Goal: Task Accomplishment & Management: Use online tool/utility

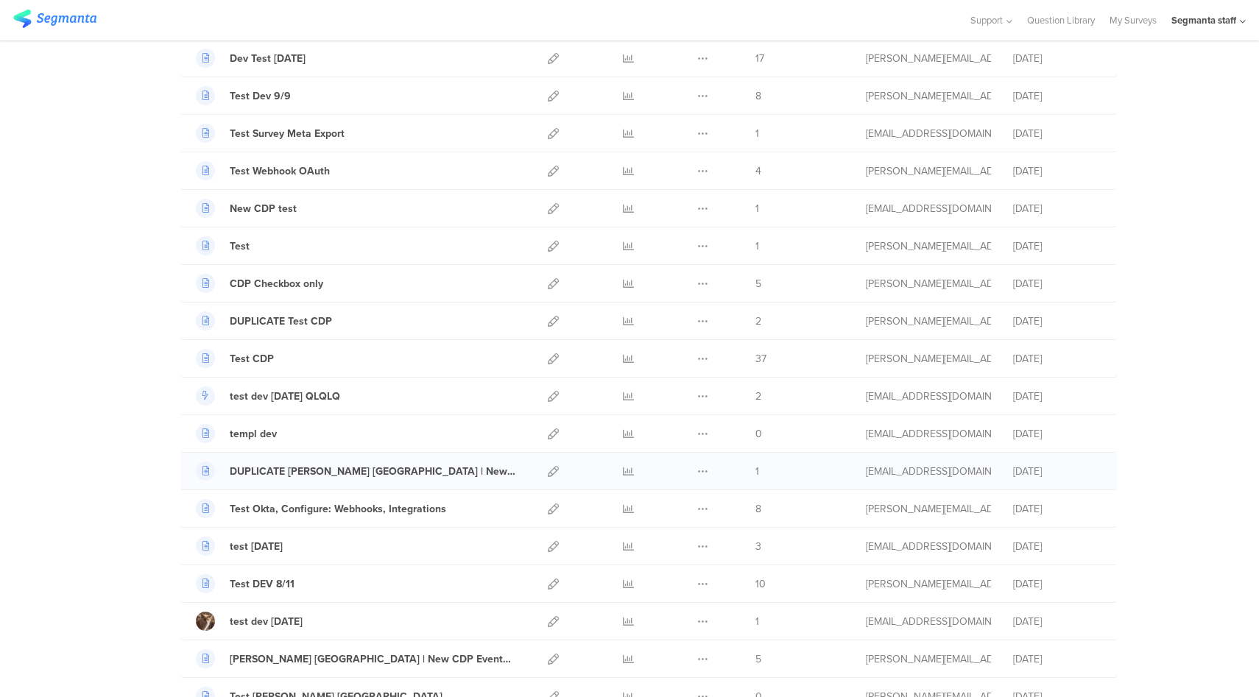
scroll to position [495, 0]
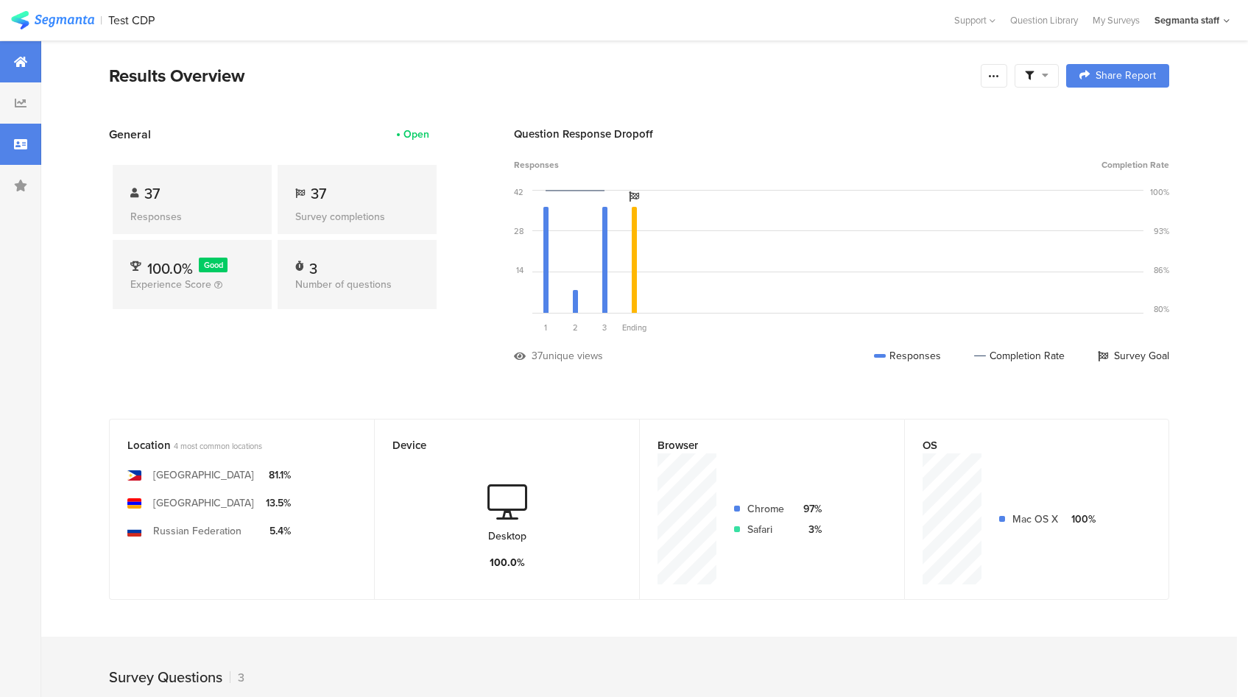
click at [32, 146] on div at bounding box center [20, 144] width 41 height 41
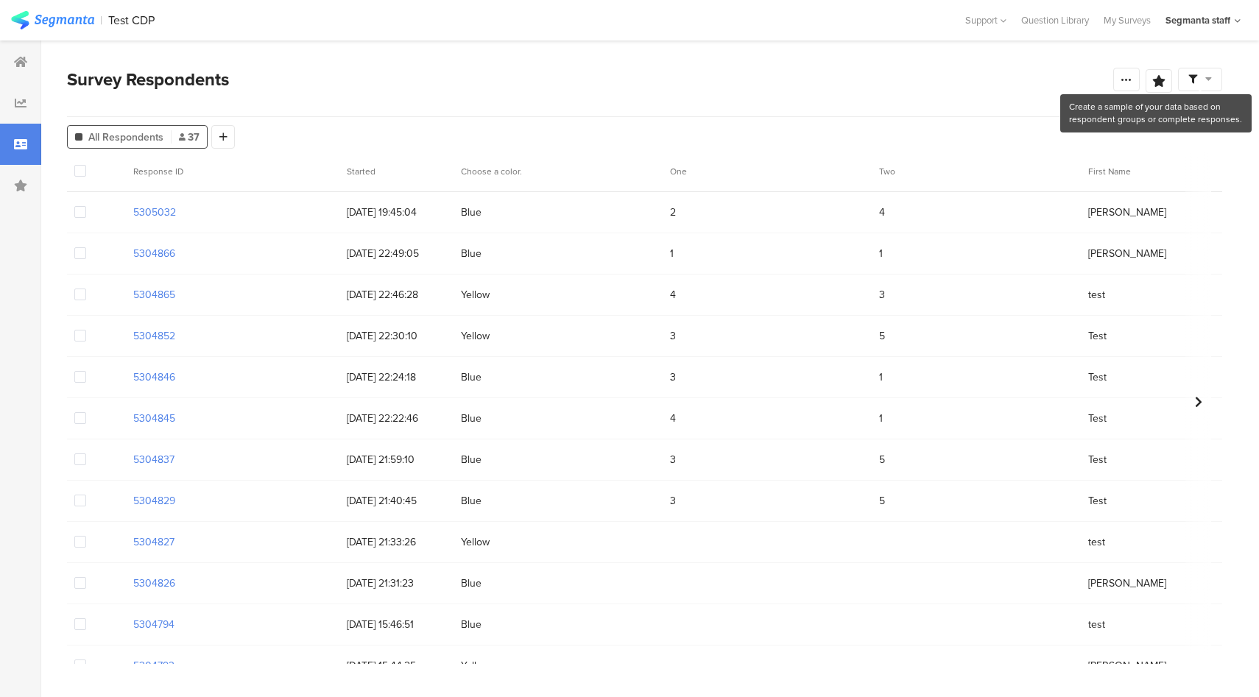
click at [1200, 80] on span at bounding box center [1201, 79] width 24 height 13
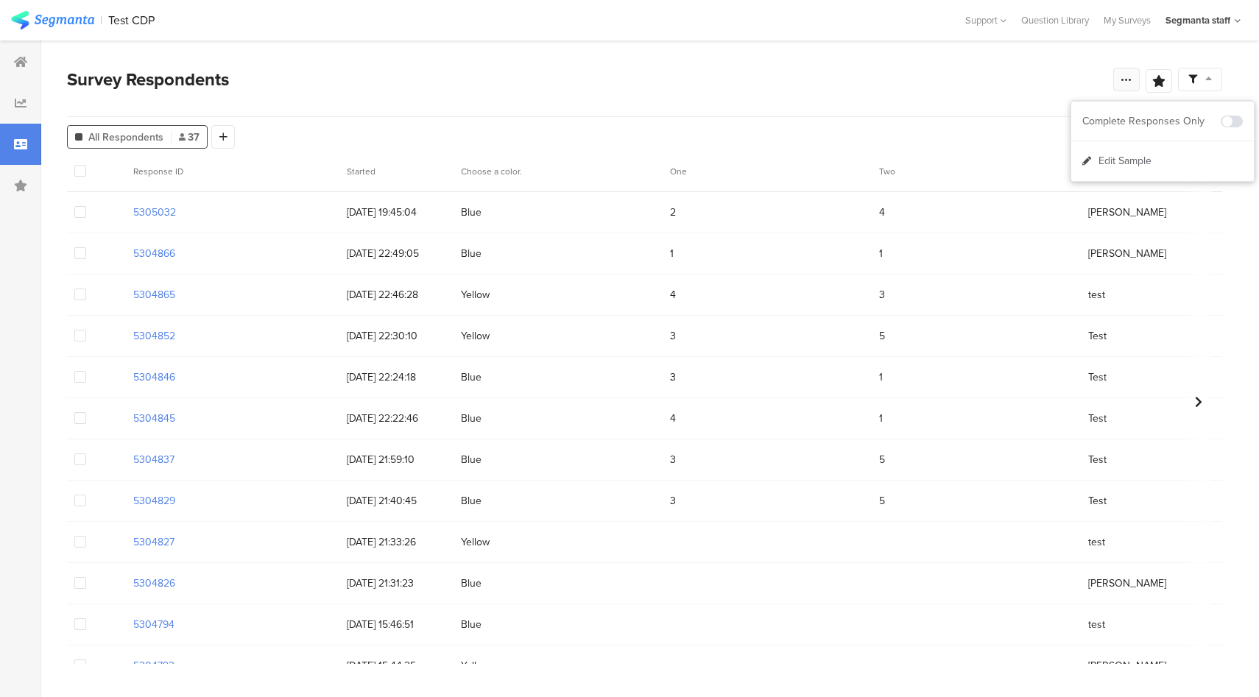
click at [1129, 86] on div at bounding box center [1126, 80] width 27 height 24
click at [474, 103] on div "Survey Respondents Save Analysis Name Save Cancel" at bounding box center [644, 91] width 1155 height 51
click at [228, 138] on div at bounding box center [223, 137] width 24 height 24
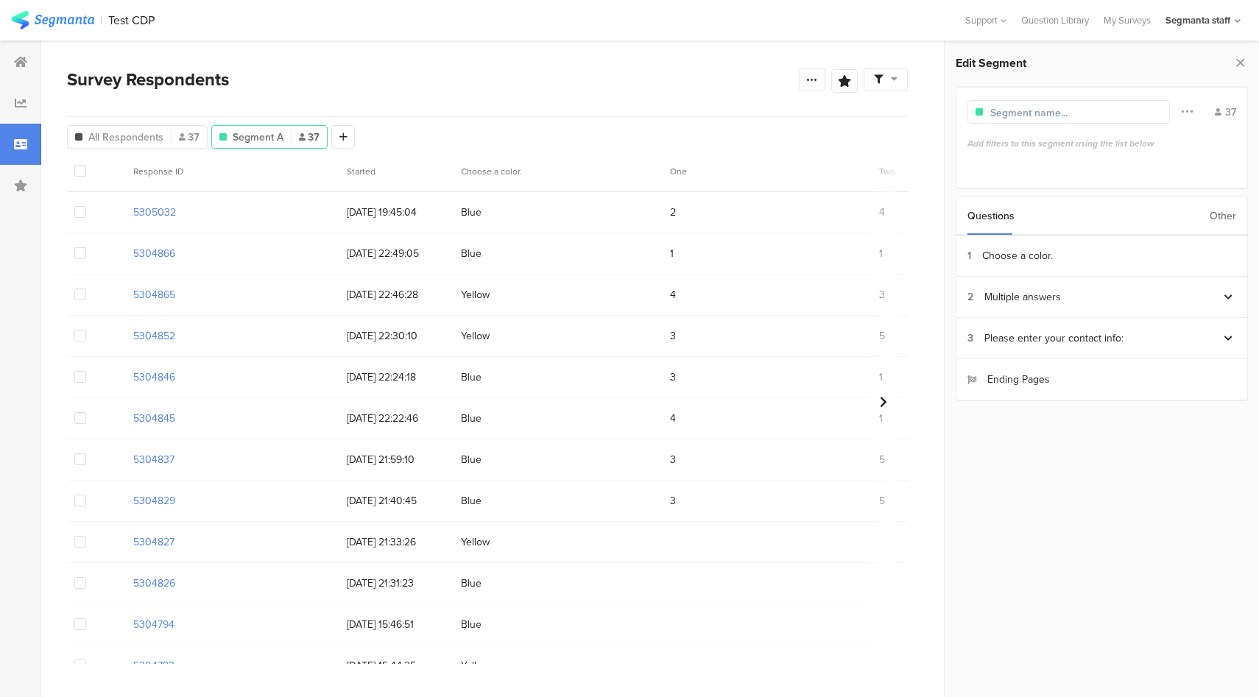
click at [1222, 214] on div "Other" at bounding box center [1223, 216] width 27 height 38
click at [988, 418] on section "Country" at bounding box center [1103, 421] width 292 height 41
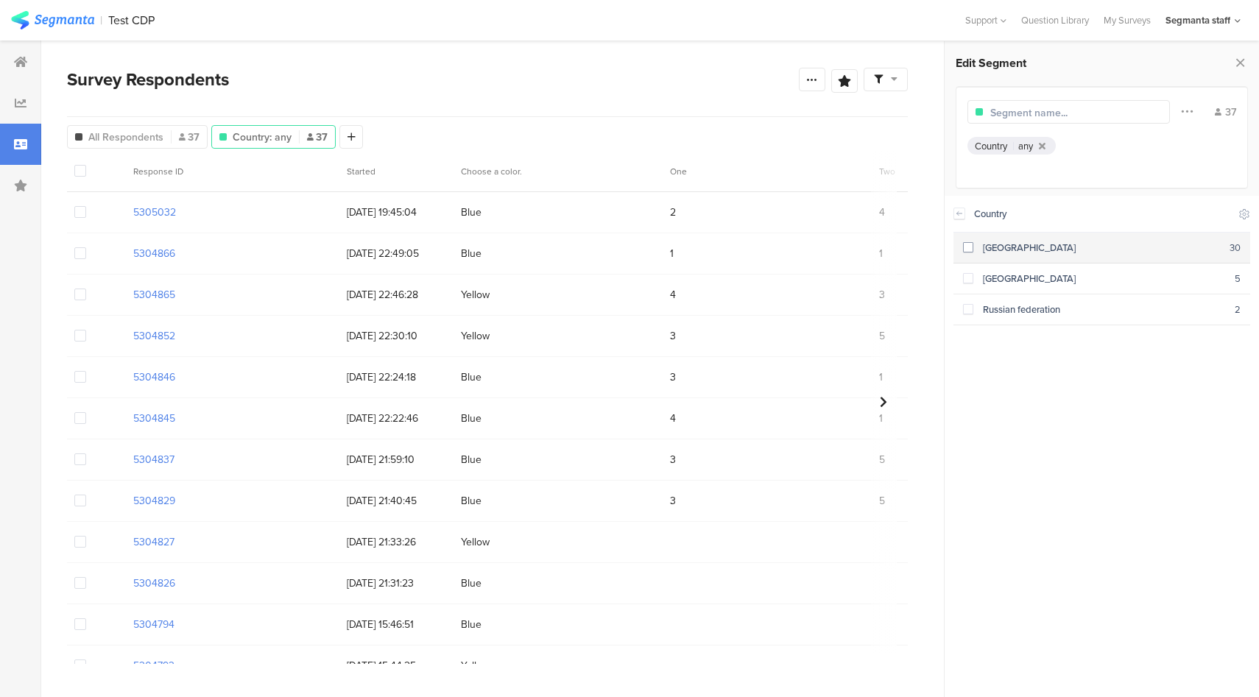
click at [972, 249] on span at bounding box center [968, 247] width 10 height 10
click at [971, 250] on span at bounding box center [968, 247] width 10 height 10
click at [971, 278] on span at bounding box center [968, 278] width 10 height 10
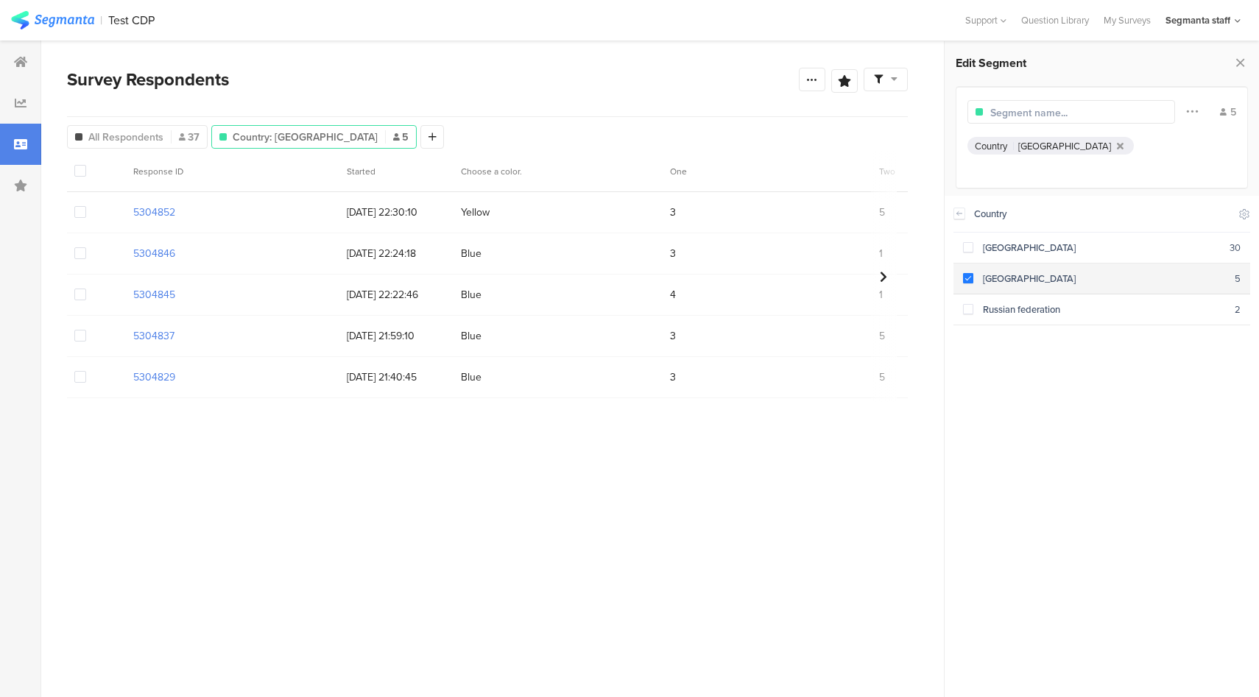
click at [970, 278] on span at bounding box center [968, 278] width 10 height 10
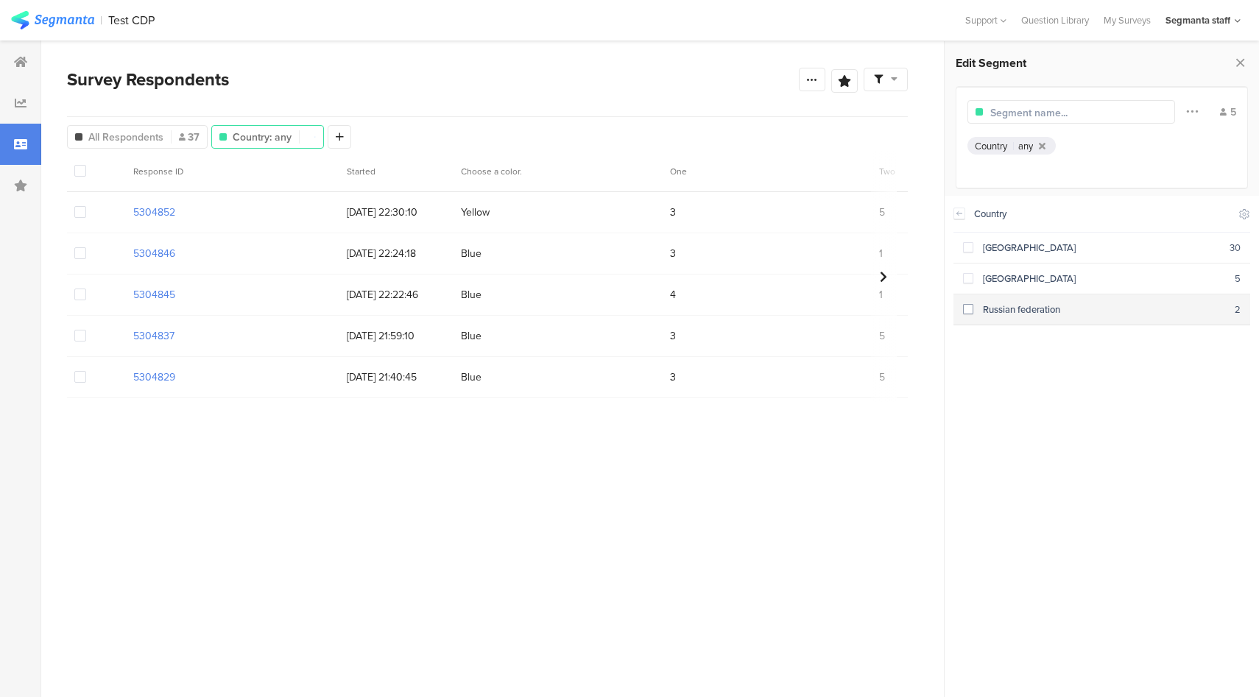
click at [972, 309] on span at bounding box center [968, 309] width 10 height 10
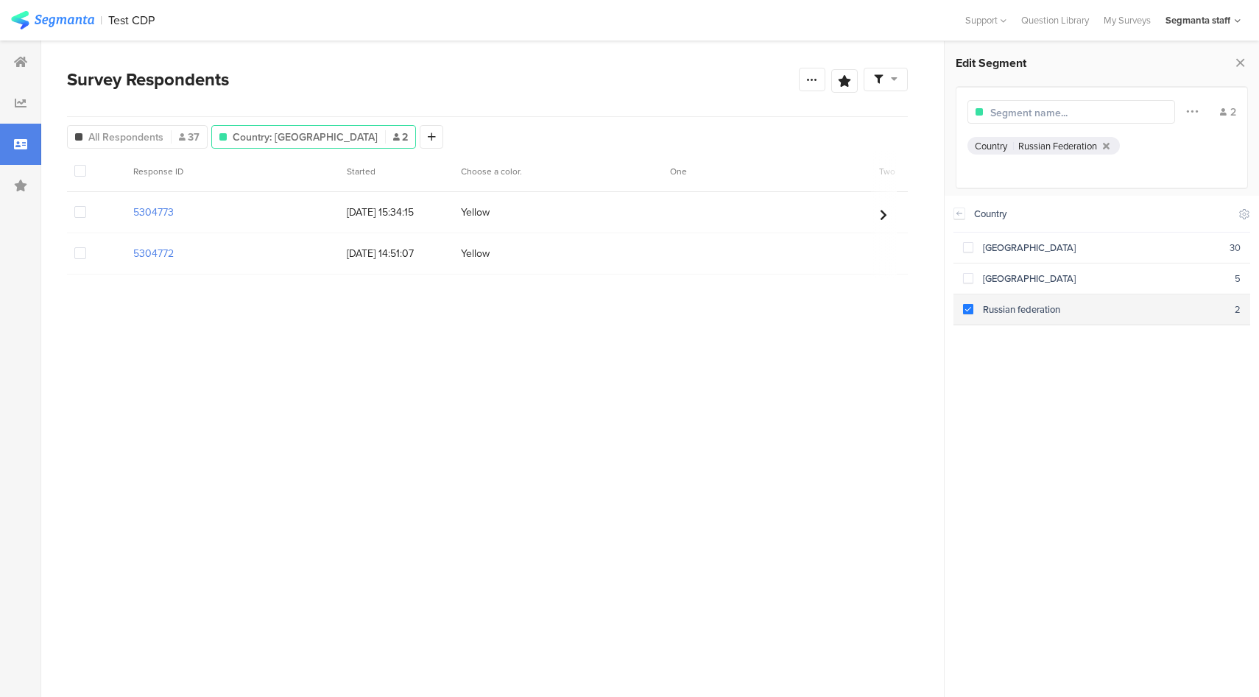
click at [972, 309] on span at bounding box center [968, 309] width 10 height 10
